Goal: Transaction & Acquisition: Purchase product/service

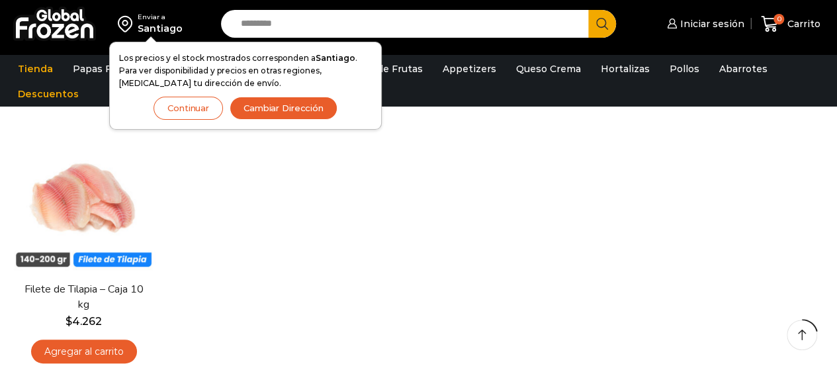
scroll to position [106, 0]
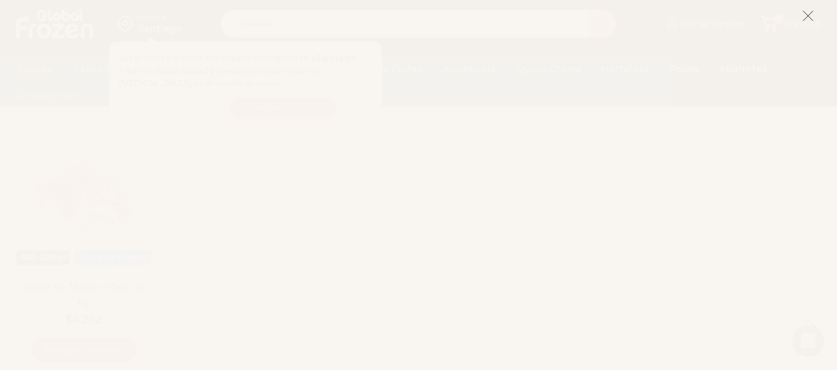
drag, startPoint x: 842, startPoint y: 103, endPoint x: 846, endPoint y: 147, distance: 43.9
click at [837, 147] on html "WordPress WooCommerce Themes Enviar a [GEOGRAPHIC_DATA] Los precios y el stock …" at bounding box center [418, 331] width 837 height 875
click at [802, 11] on icon at bounding box center [808, 16] width 12 height 12
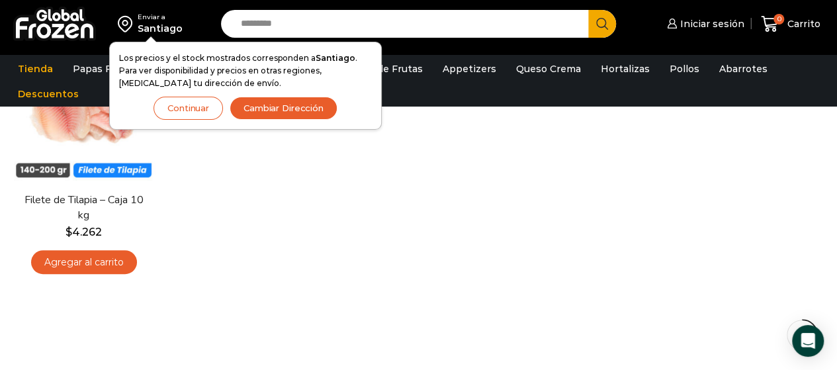
click at [191, 105] on button "Continuar" at bounding box center [188, 108] width 69 height 23
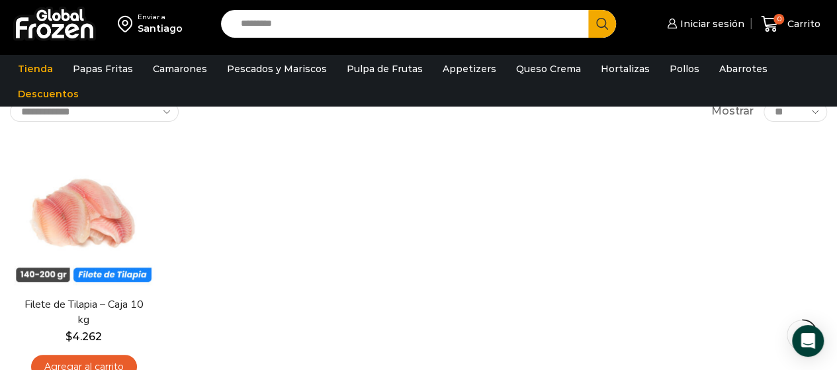
scroll to position [103, 0]
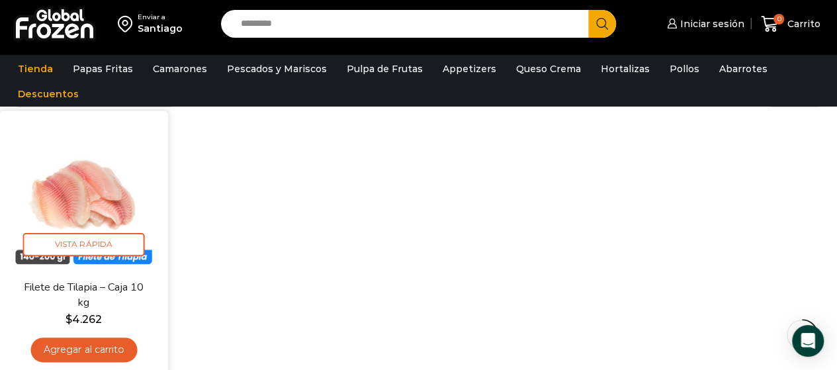
click at [60, 189] on img at bounding box center [83, 194] width 149 height 149
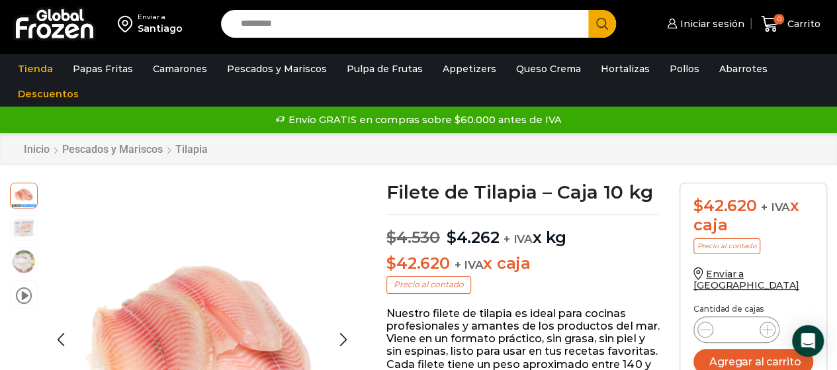
click at [23, 226] on img at bounding box center [24, 227] width 26 height 26
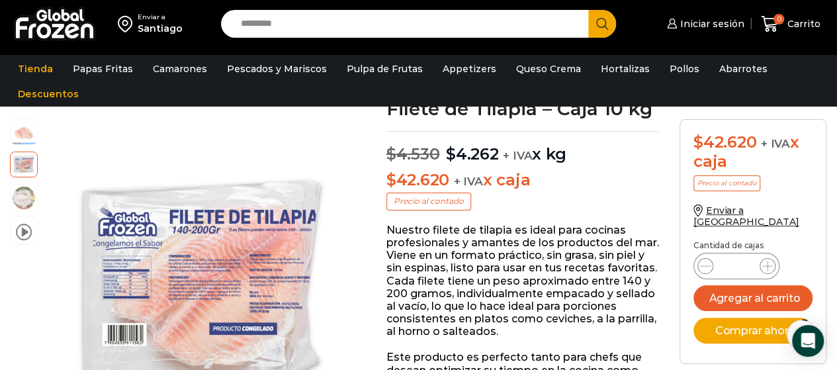
scroll to position [93, 0]
